Goal: Information Seeking & Learning: Learn about a topic

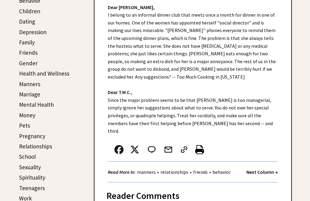
scroll to position [161, 0]
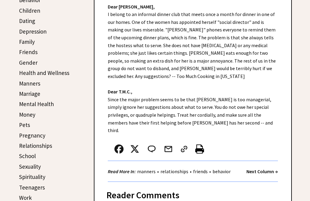
click at [203, 122] on div "Dear Ann Landers, I belong to an informal dinner club that meets once a month f…" at bounding box center [192, 88] width 196 height 188
click at [181, 141] on table at bounding box center [159, 151] width 103 height 20
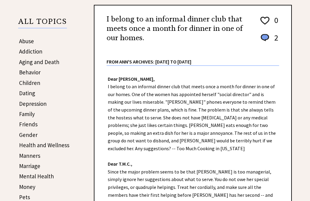
scroll to position [88, 0]
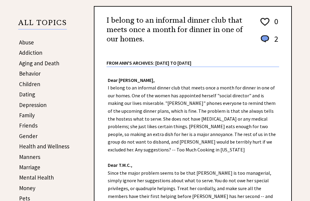
click at [27, 76] on link "Behavior" at bounding box center [29, 73] width 21 height 7
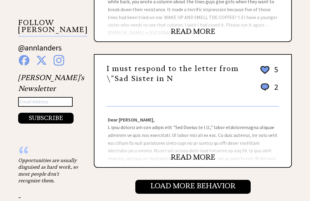
scroll to position [570, 0]
click at [189, 159] on link "READ MORE" at bounding box center [192, 157] width 44 height 9
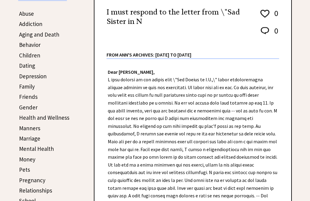
scroll to position [105, 0]
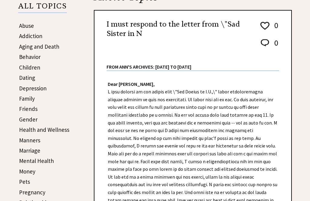
click at [26, 57] on link "Behavior" at bounding box center [29, 56] width 21 height 7
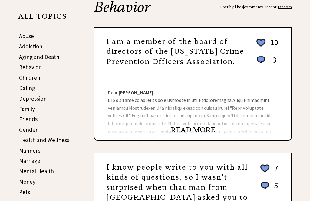
scroll to position [94, 0]
click at [186, 131] on link "READ MORE" at bounding box center [192, 129] width 44 height 9
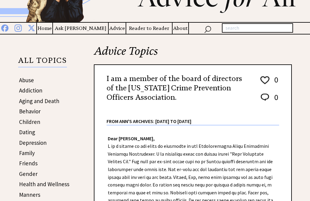
scroll to position [50, 0]
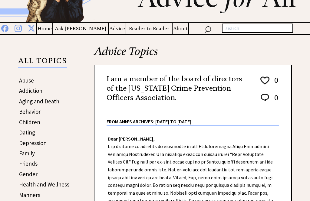
click at [23, 123] on link "Children" at bounding box center [29, 121] width 21 height 7
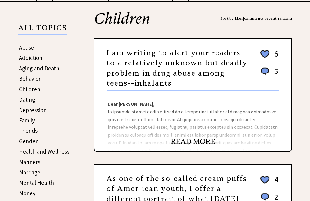
scroll to position [83, 0]
click at [182, 145] on link "READ MORE" at bounding box center [192, 141] width 44 height 9
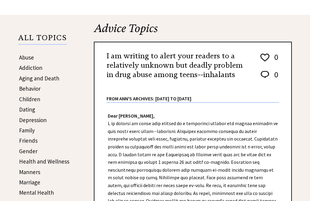
scroll to position [73, 0]
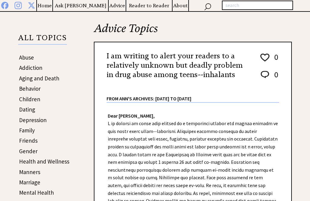
click at [26, 98] on link "Children" at bounding box center [29, 99] width 21 height 7
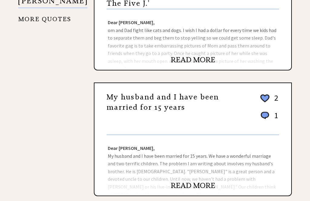
scroll to position [779, 0]
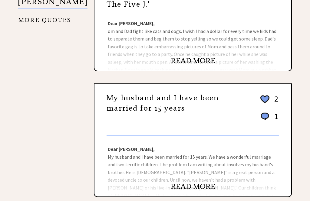
click at [183, 182] on link "READ MORE" at bounding box center [192, 186] width 44 height 9
